Goal: Task Accomplishment & Management: Manage account settings

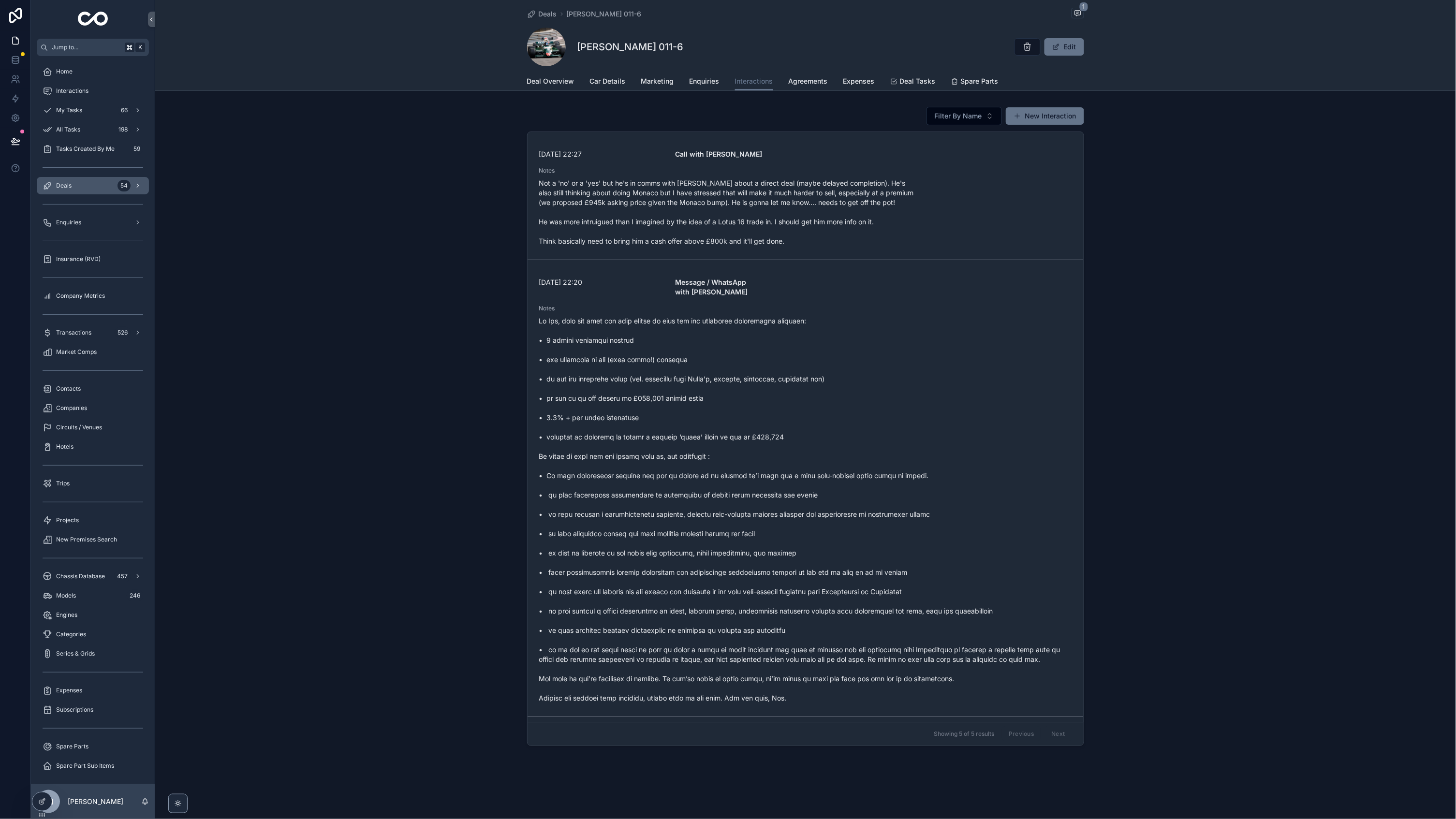
click at [81, 182] on div "Deals 54" at bounding box center [93, 186] width 101 height 16
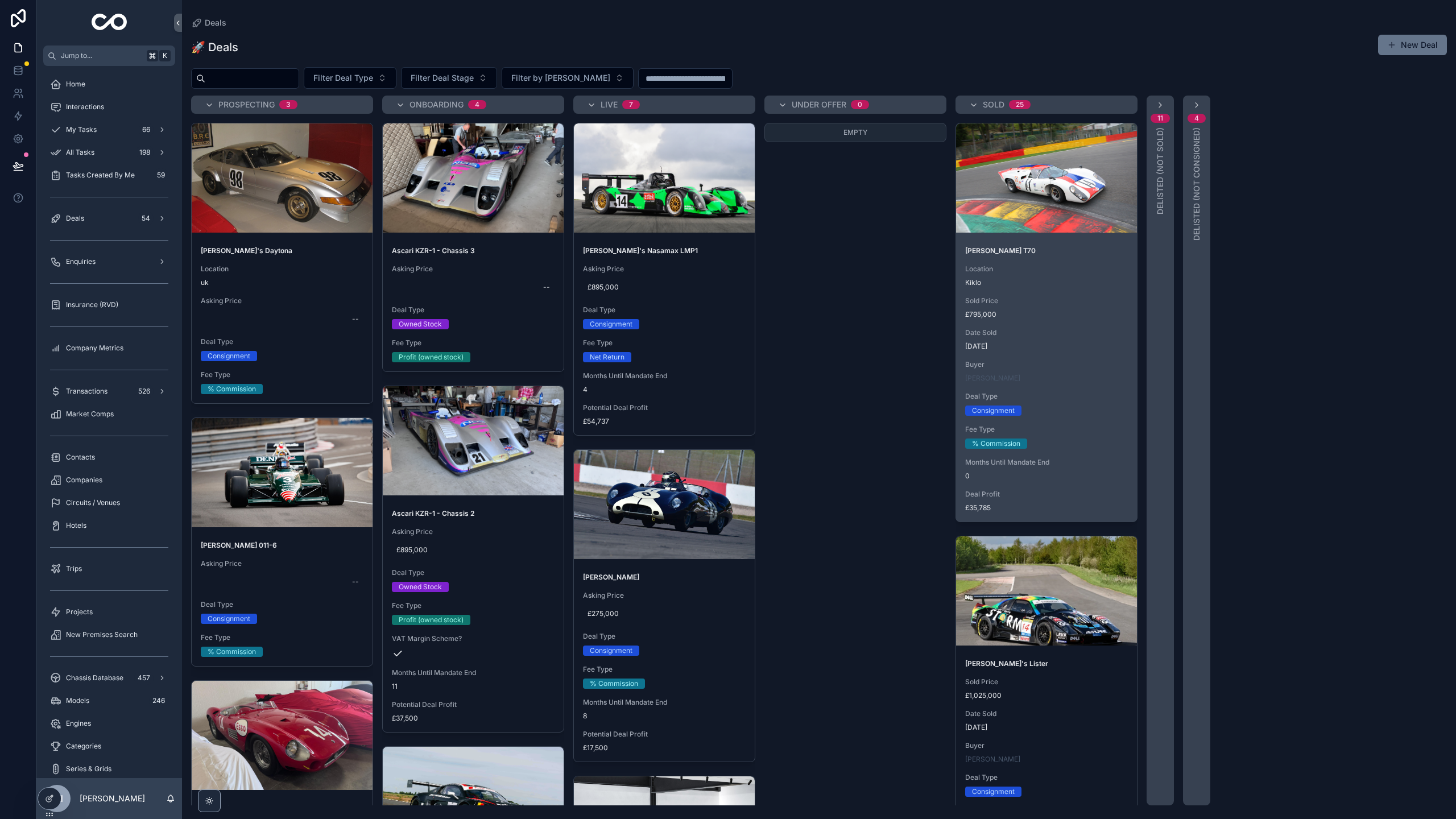
click at [1011, 300] on span "Sold Price" at bounding box center [1046, 301] width 163 height 9
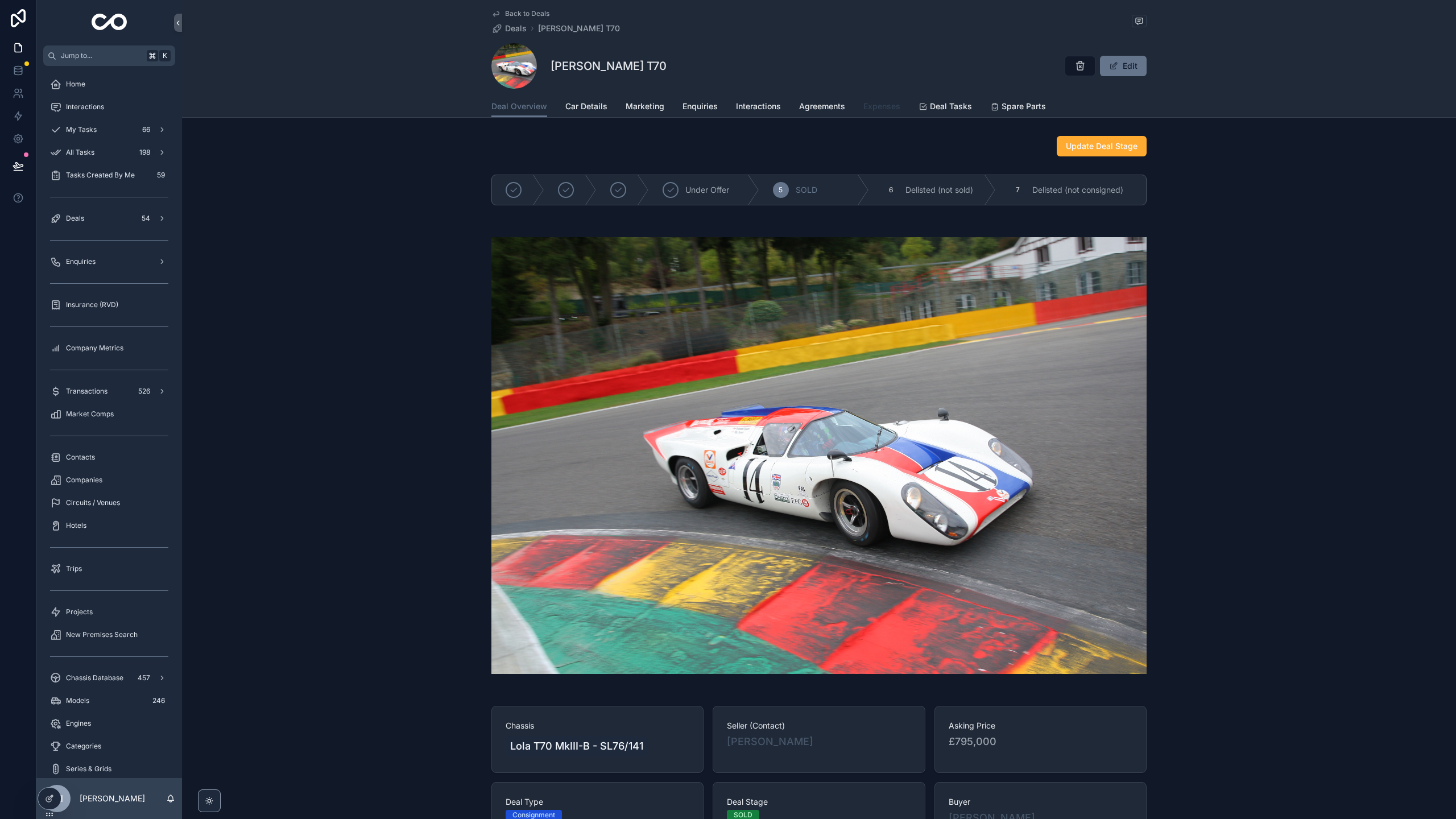
click at [890, 107] on span "Expenses" at bounding box center [882, 107] width 37 height 12
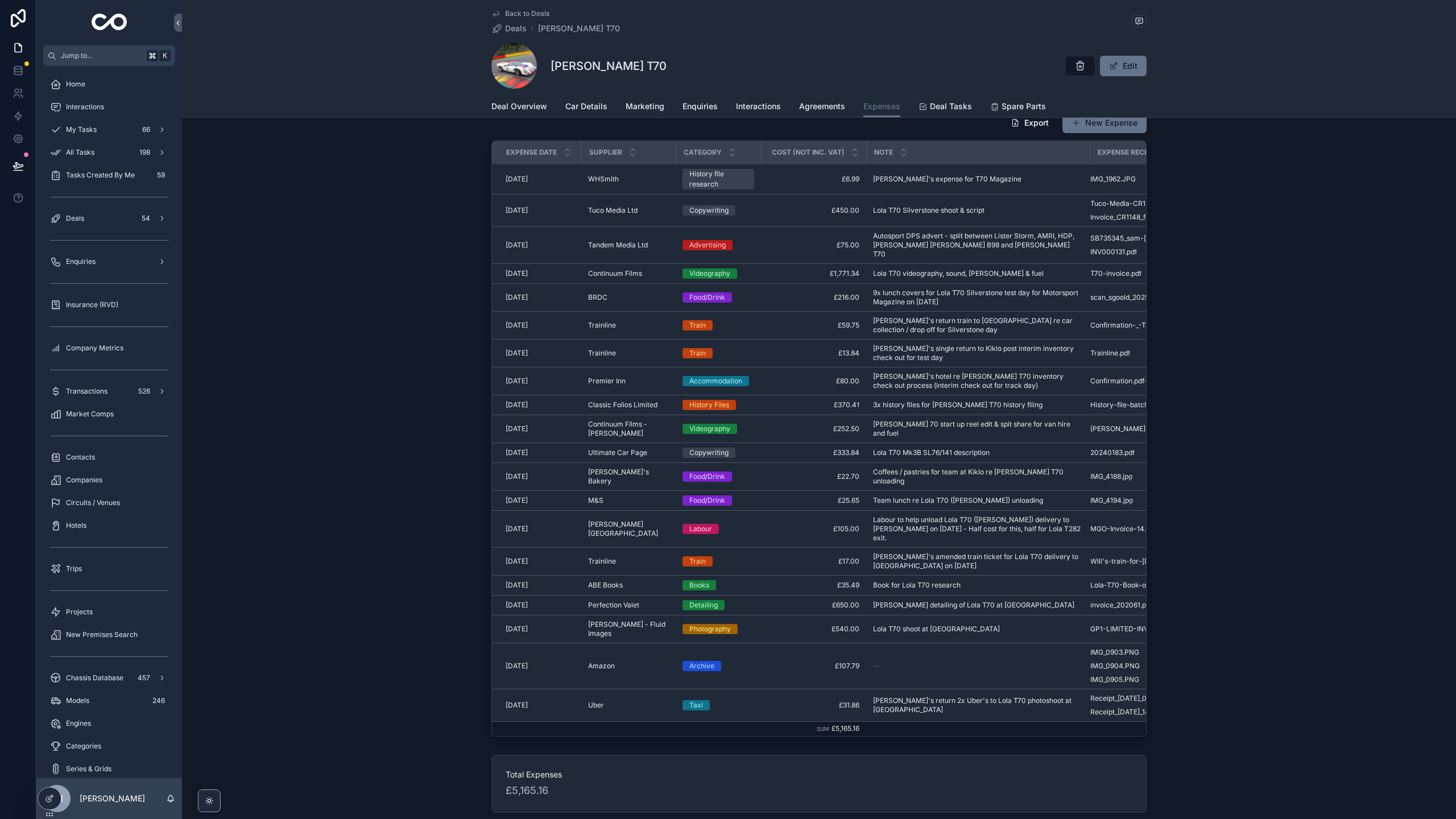
scroll to position [25, 0]
click at [652, 320] on div "Trainline Trainline" at bounding box center [628, 324] width 81 height 9
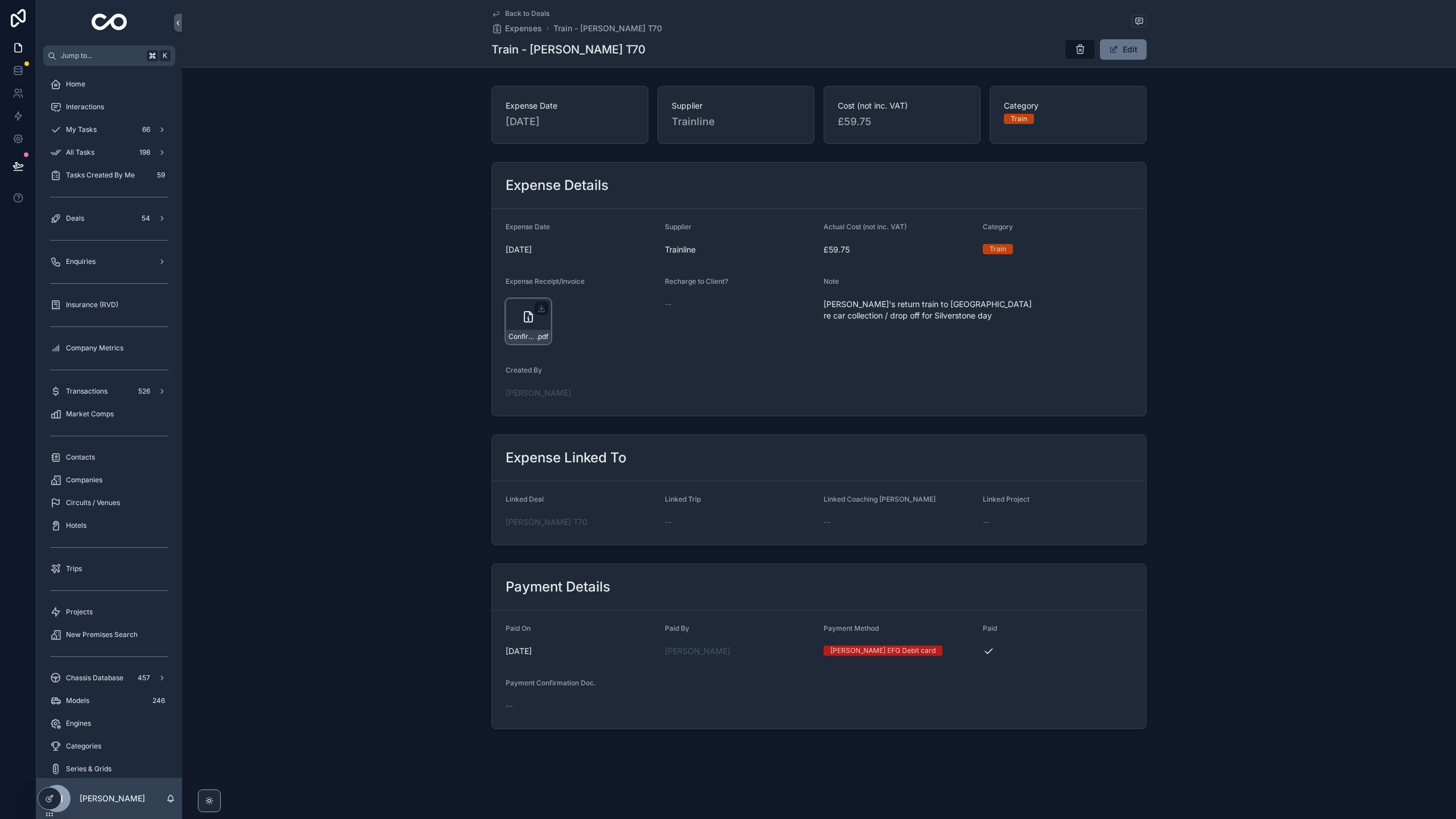
click at [534, 328] on div "Confirmation-_-Trainline.pdf_Will- .pdf" at bounding box center [528, 321] width 45 height 45
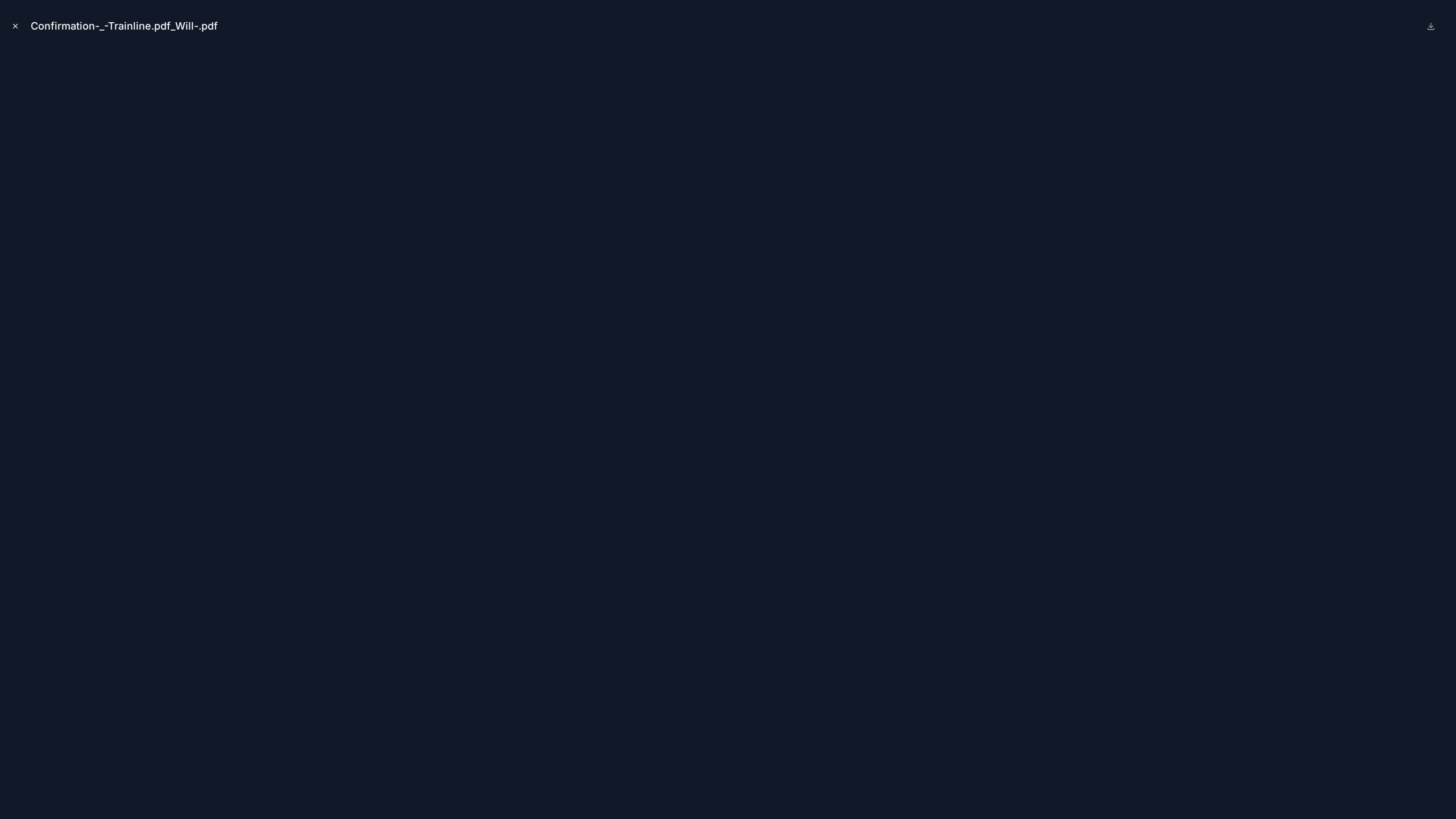
click at [12, 28] on icon "Close modal" at bounding box center [15, 26] width 8 height 8
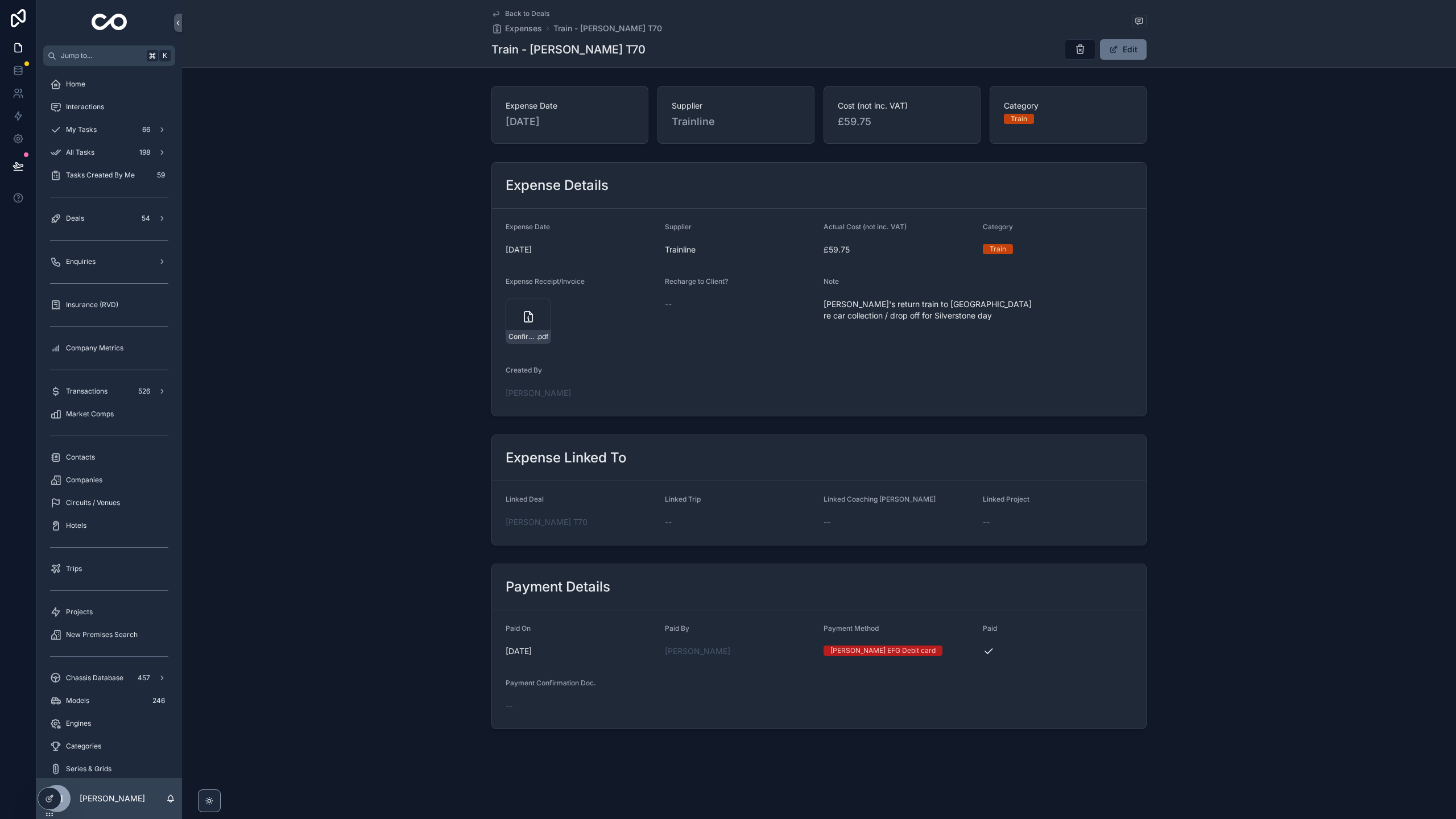
click at [527, 15] on span "Back to Deals" at bounding box center [527, 13] width 45 height 9
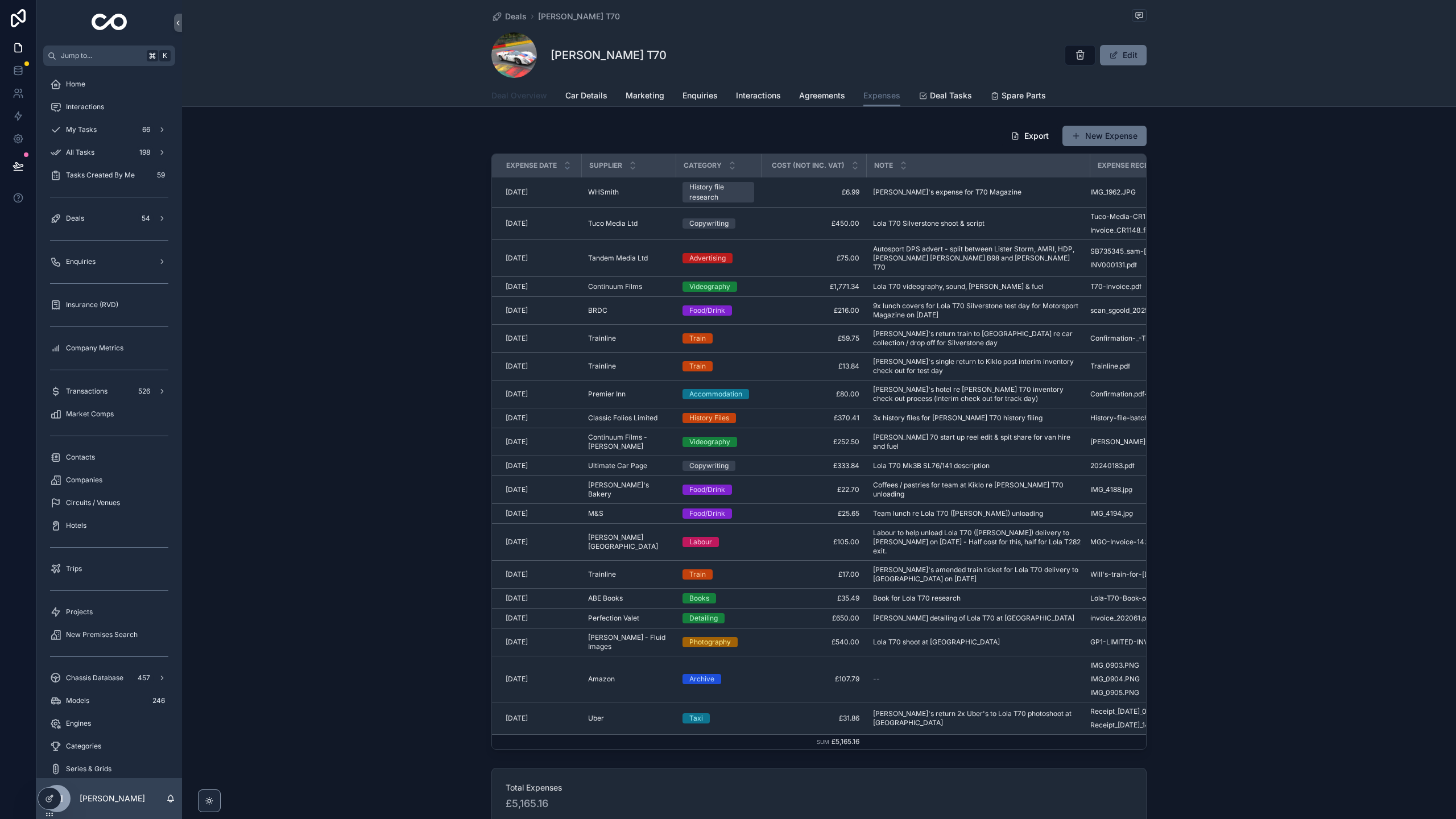
click at [513, 95] on span "Deal Overview" at bounding box center [519, 96] width 55 height 12
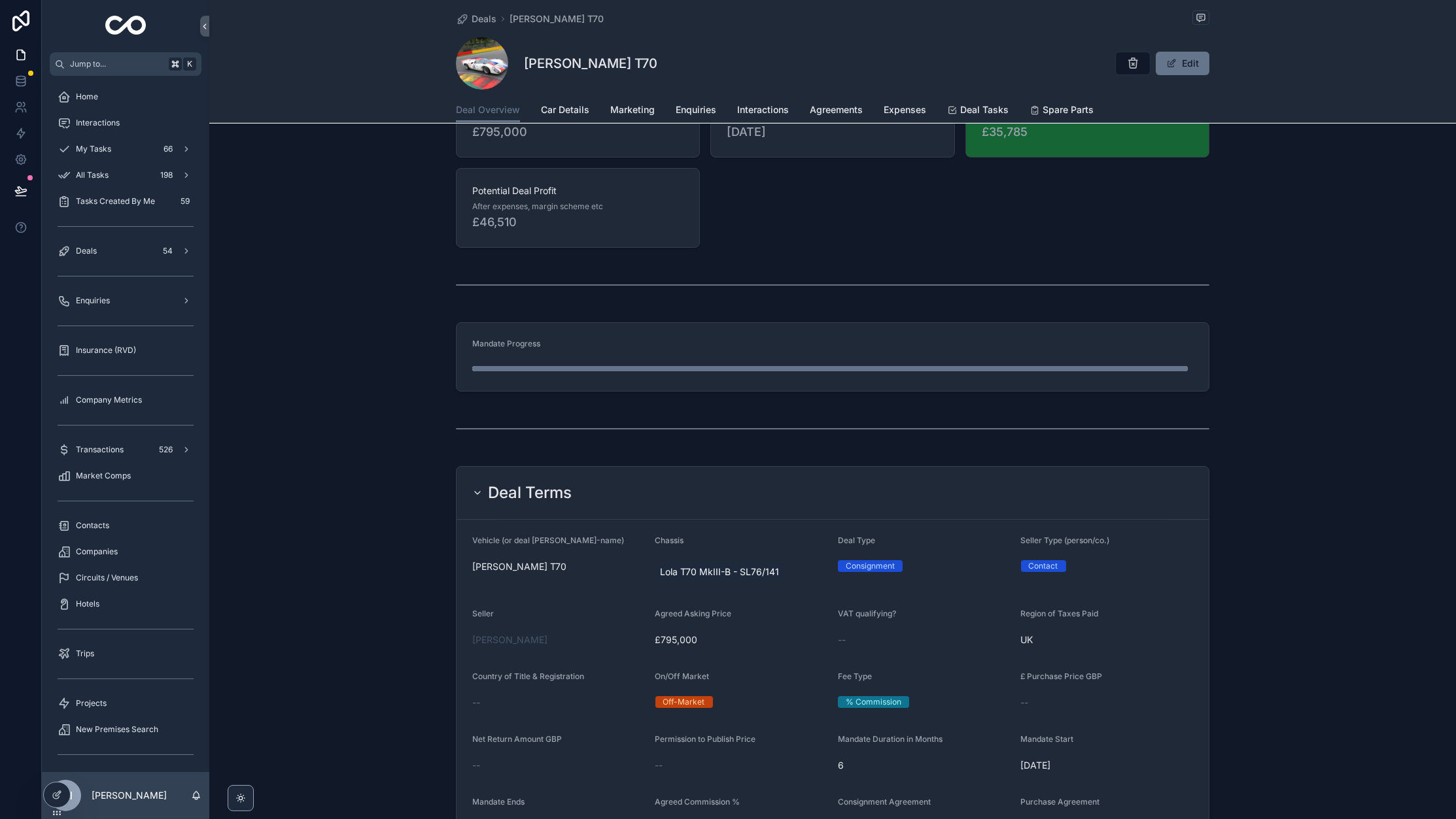
scroll to position [822, 0]
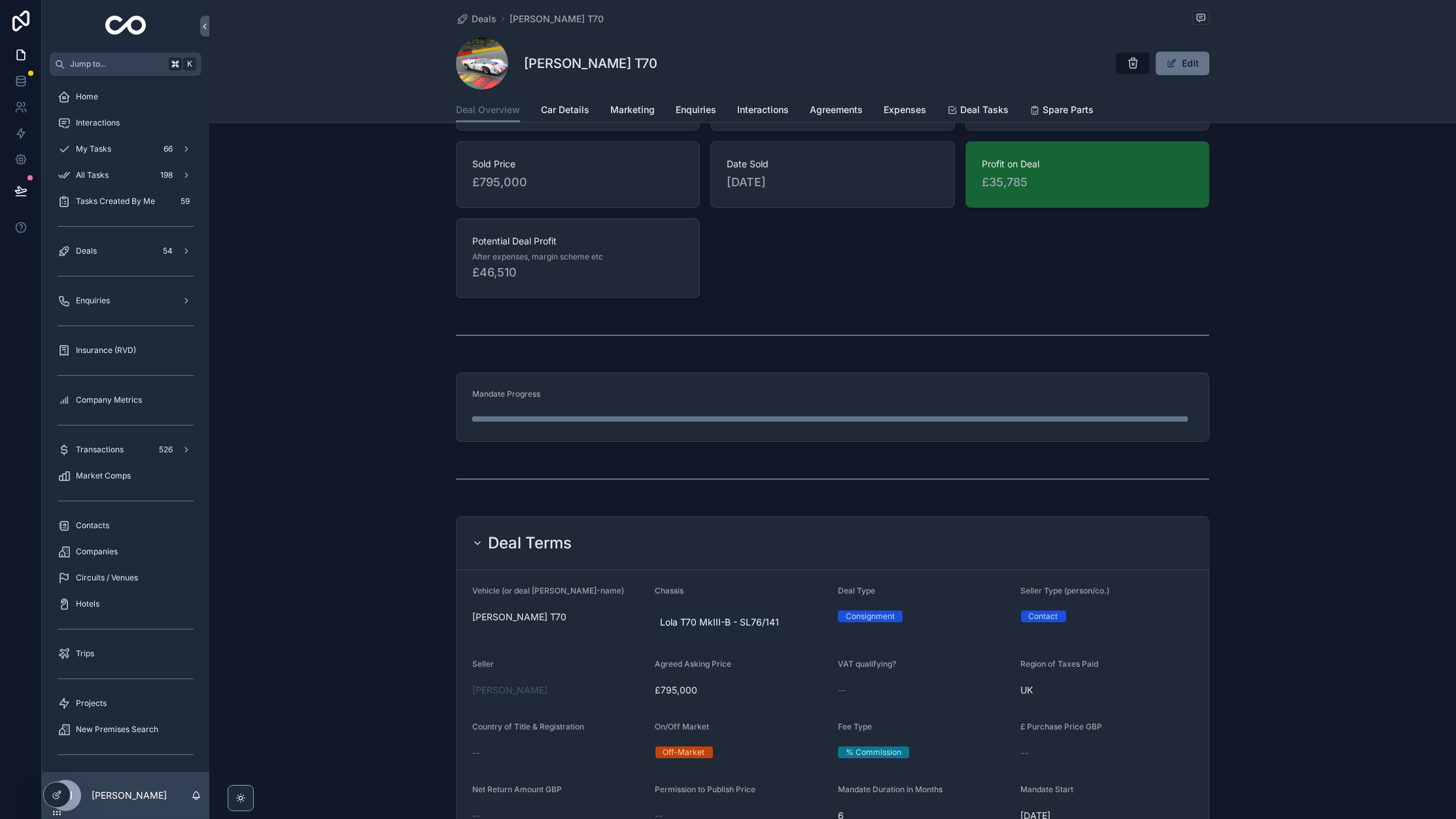
click at [346, 398] on div "Mandate Progress" at bounding box center [832, 407] width 1246 height 80
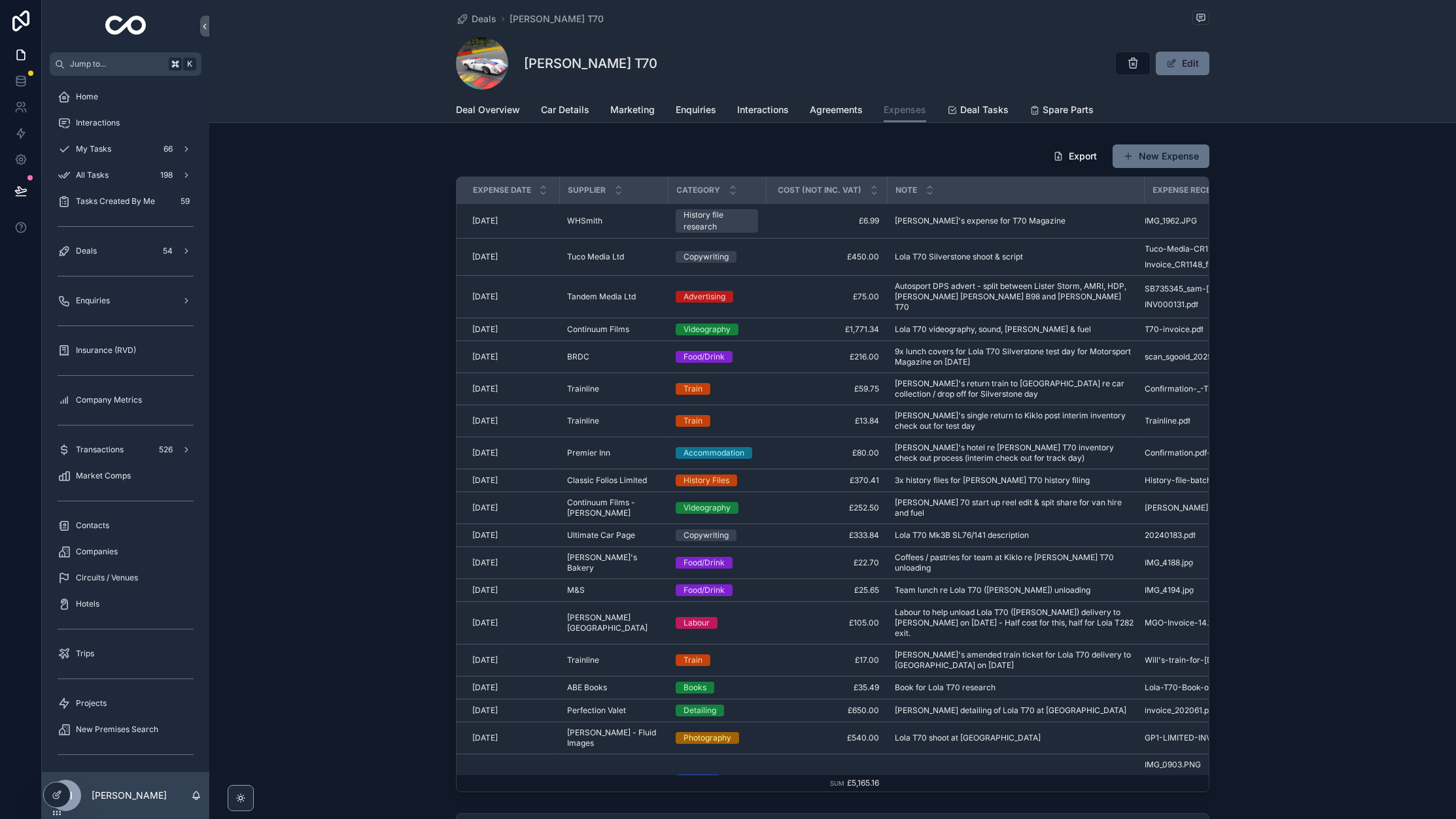
click at [338, 242] on div "Export New Expense Expense Date Supplier Category Cost (not inc. VAT) Note Expe…" at bounding box center [832, 467] width 1246 height 659
click at [97, 246] on div "Deals 54" at bounding box center [126, 251] width 136 height 21
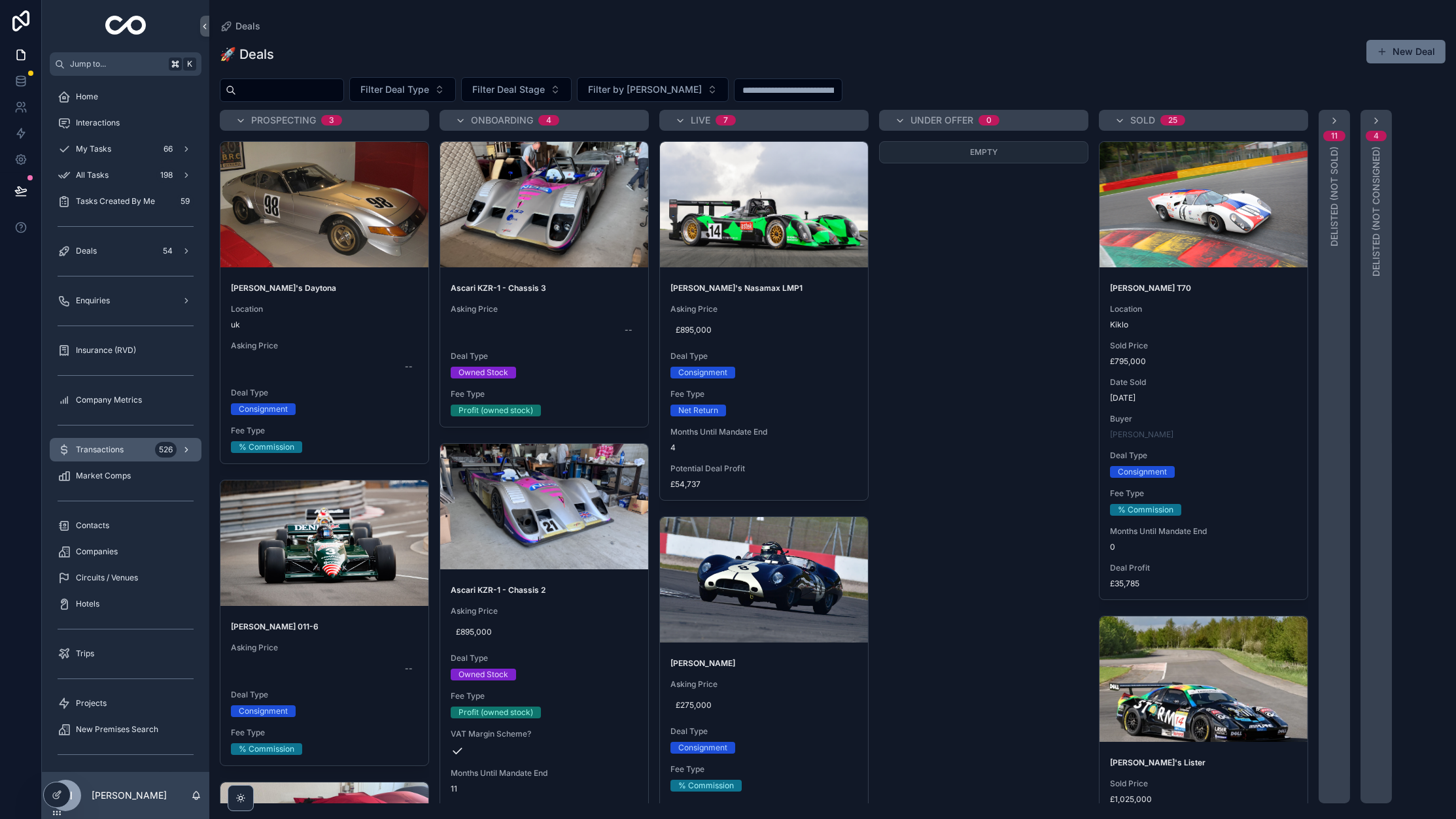
click at [117, 451] on span "Transactions" at bounding box center [99, 450] width 48 height 10
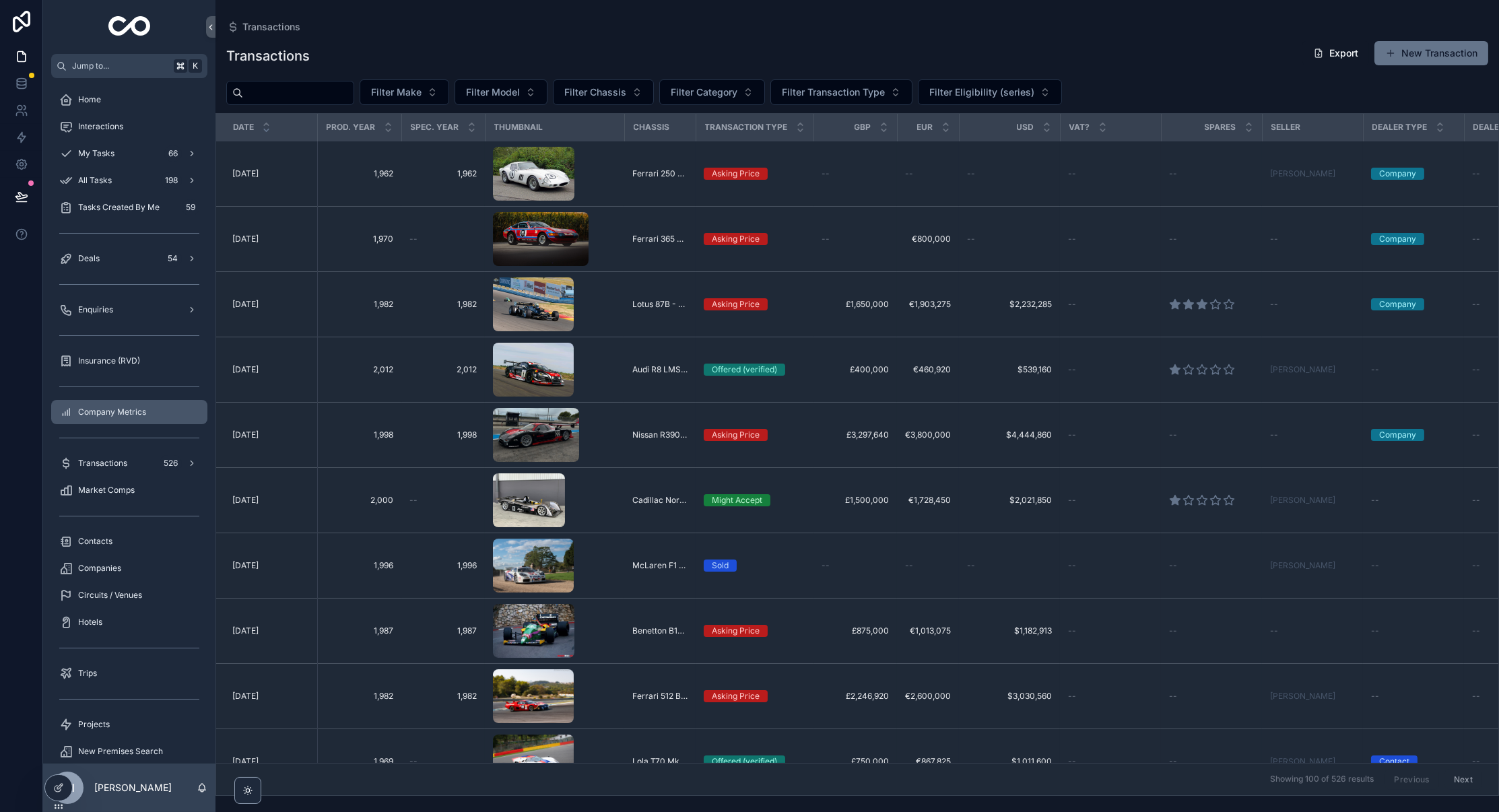
click at [100, 419] on div "Company Metrics" at bounding box center [130, 411] width 140 height 22
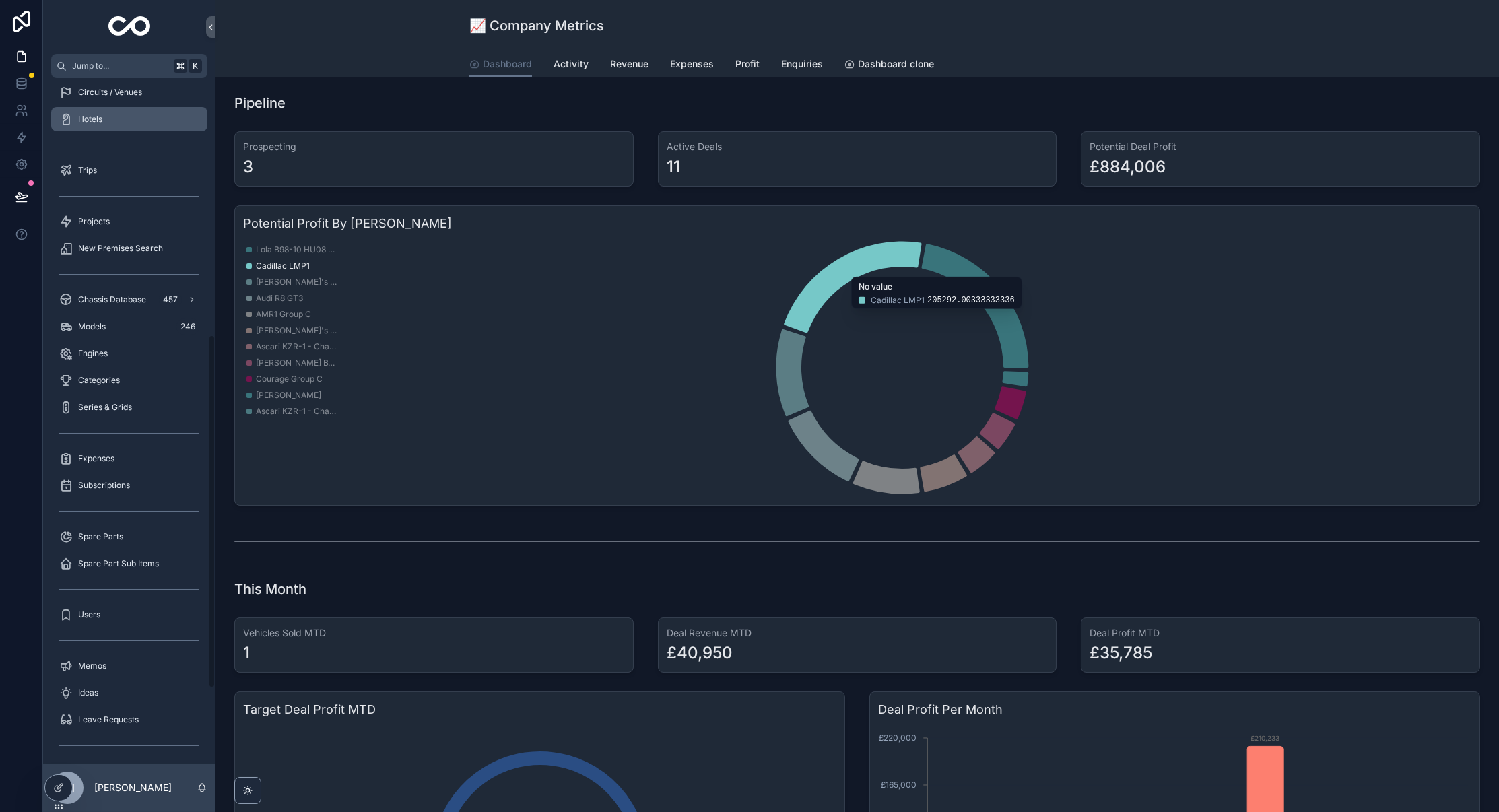
scroll to position [503, 0]
click at [111, 458] on span "Expenses" at bounding box center [96, 458] width 36 height 10
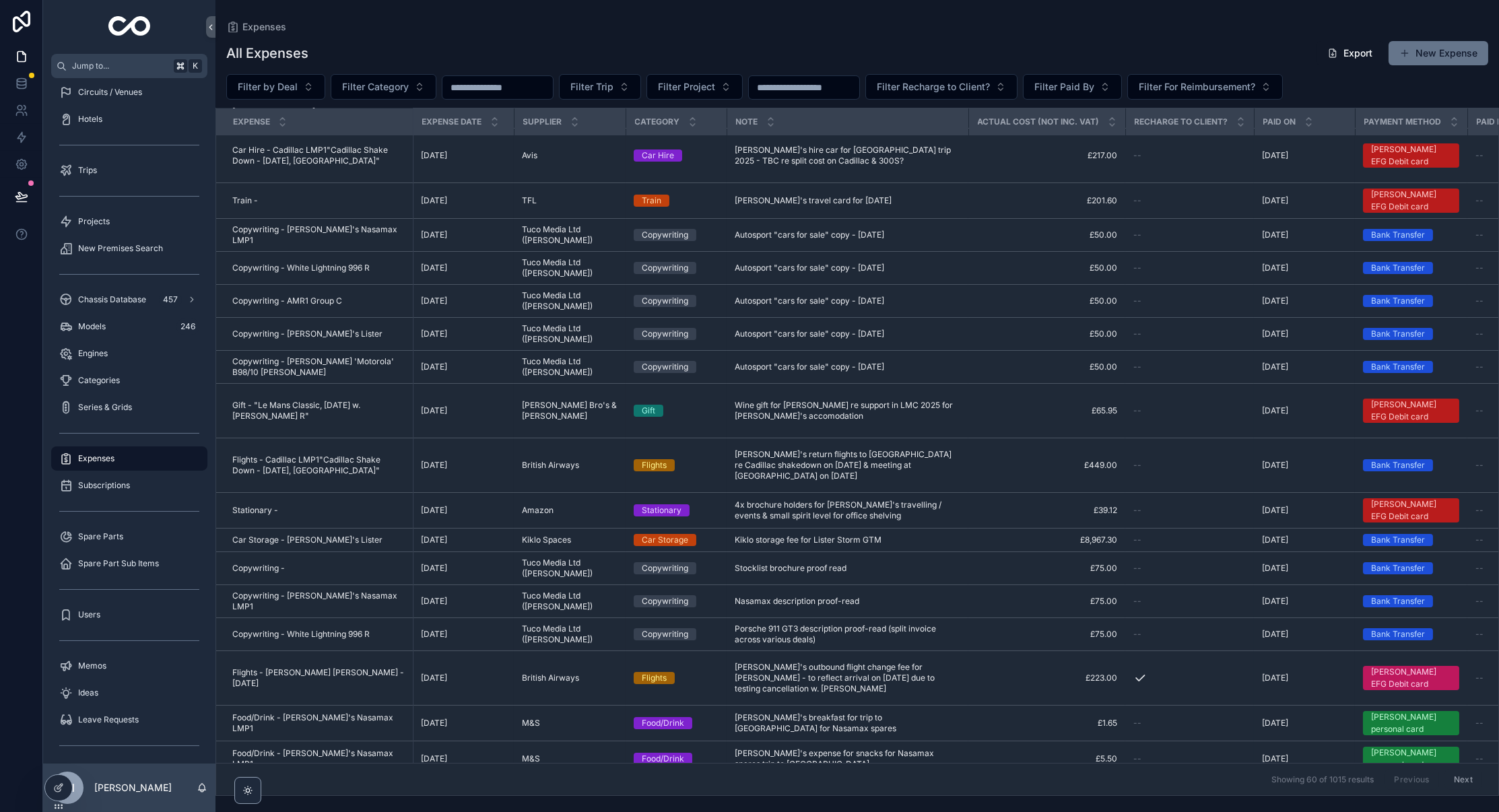
scroll to position [283, 0]
